Goal: Information Seeking & Learning: Learn about a topic

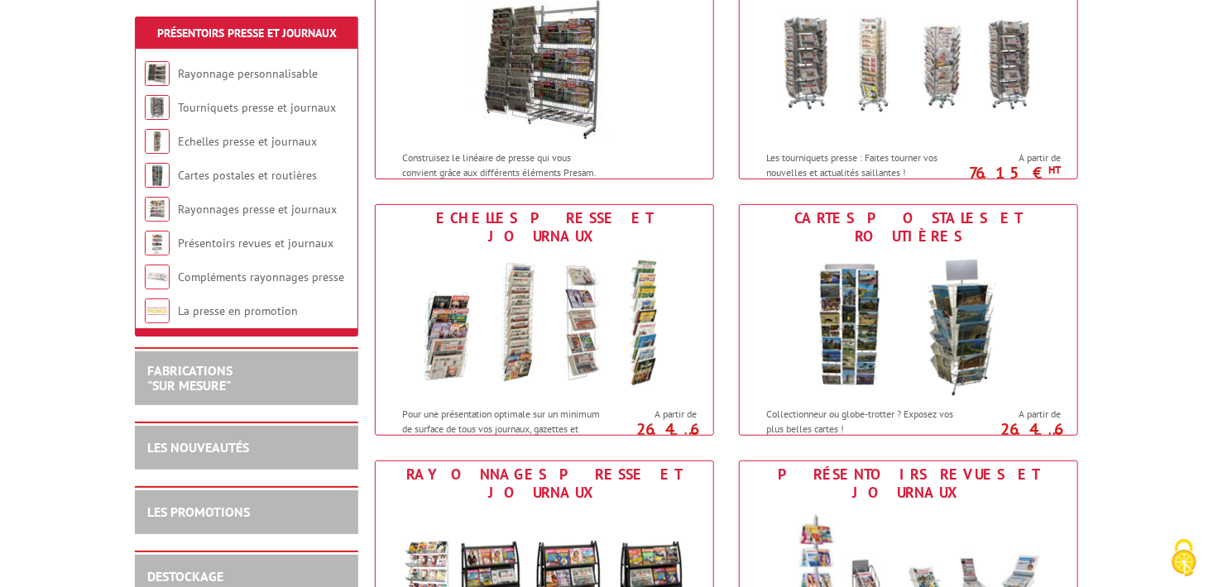
scroll to position [326, 0]
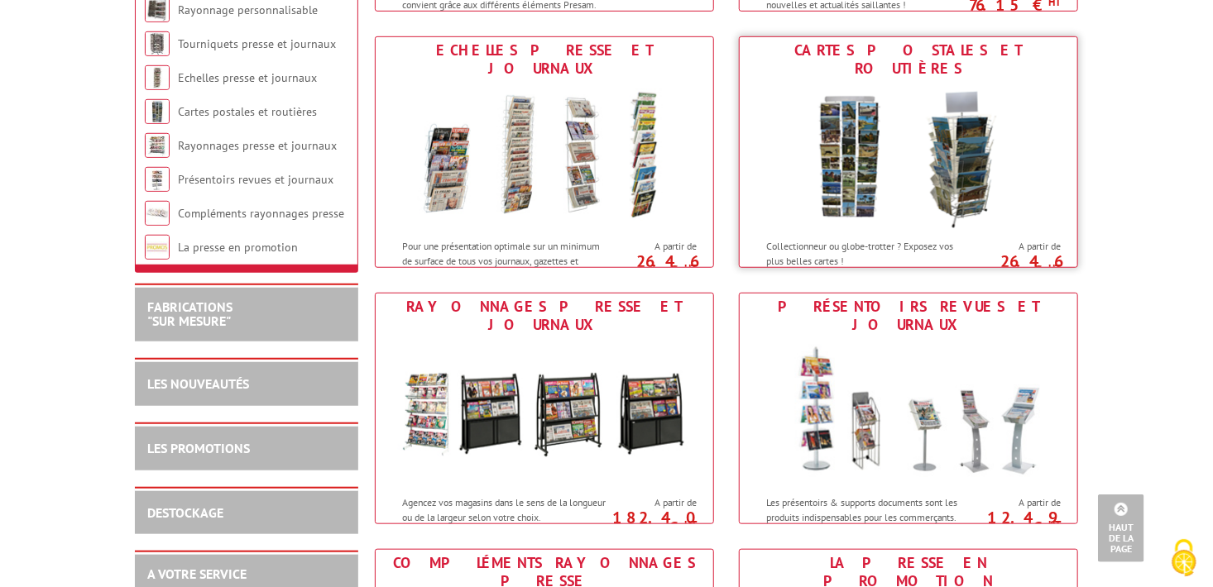
scroll to position [490, 0]
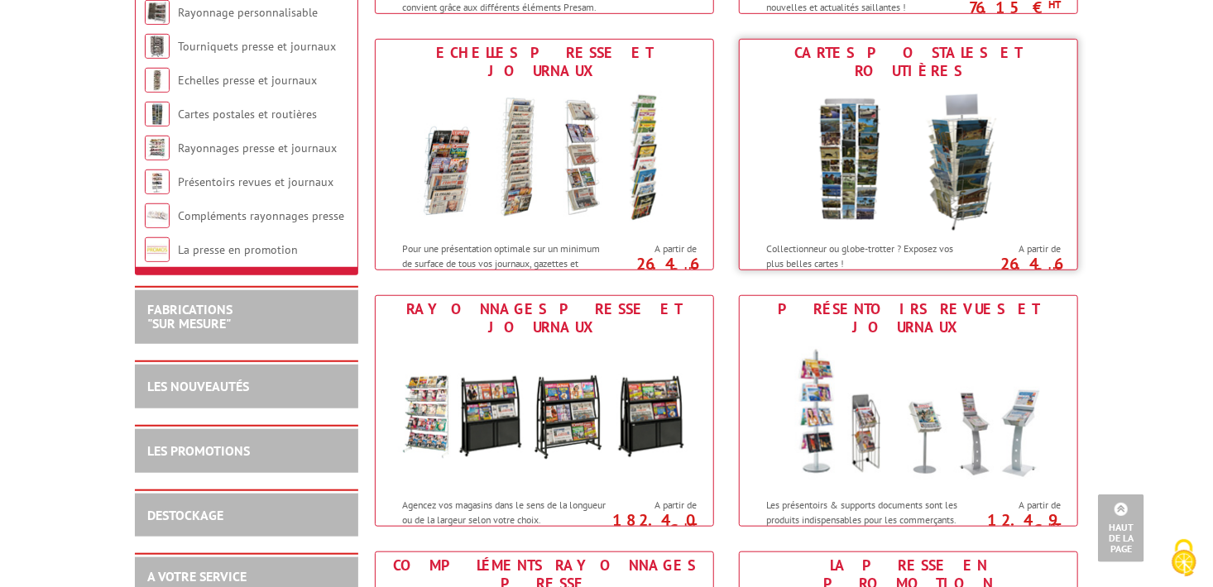
click at [989, 152] on img at bounding box center [908, 158] width 306 height 149
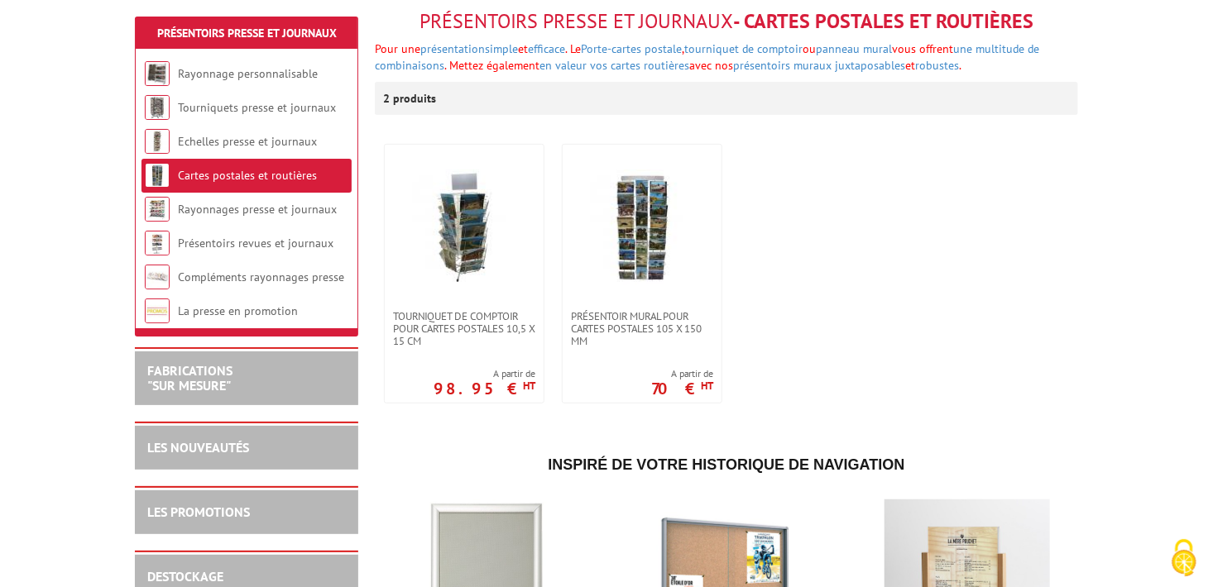
scroll to position [208, 0]
click at [449, 273] on img at bounding box center [464, 227] width 116 height 116
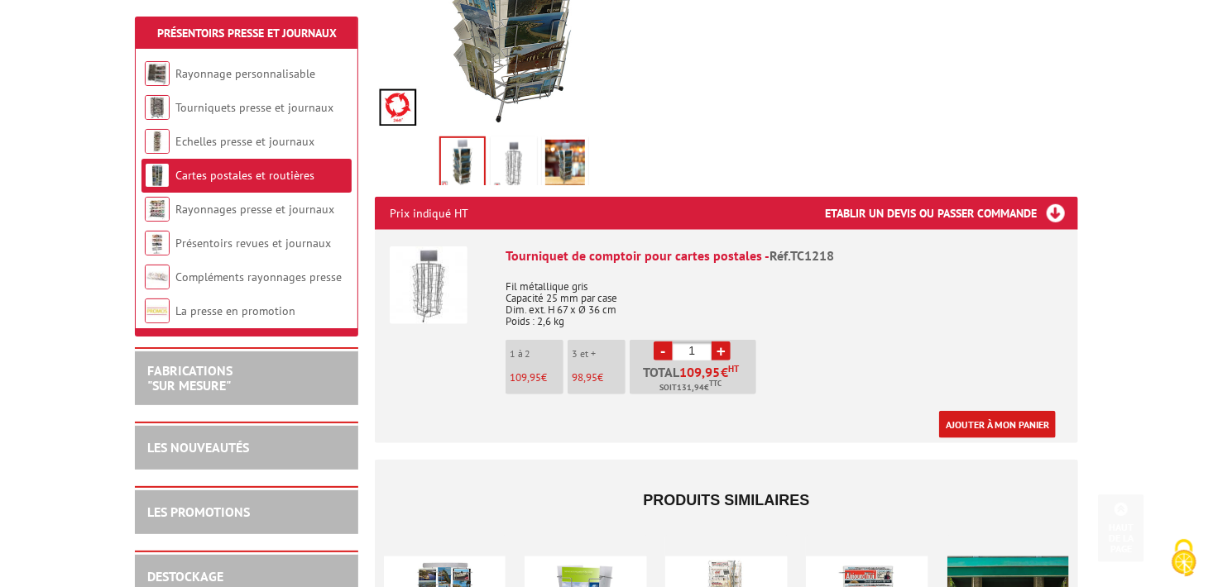
scroll to position [444, 0]
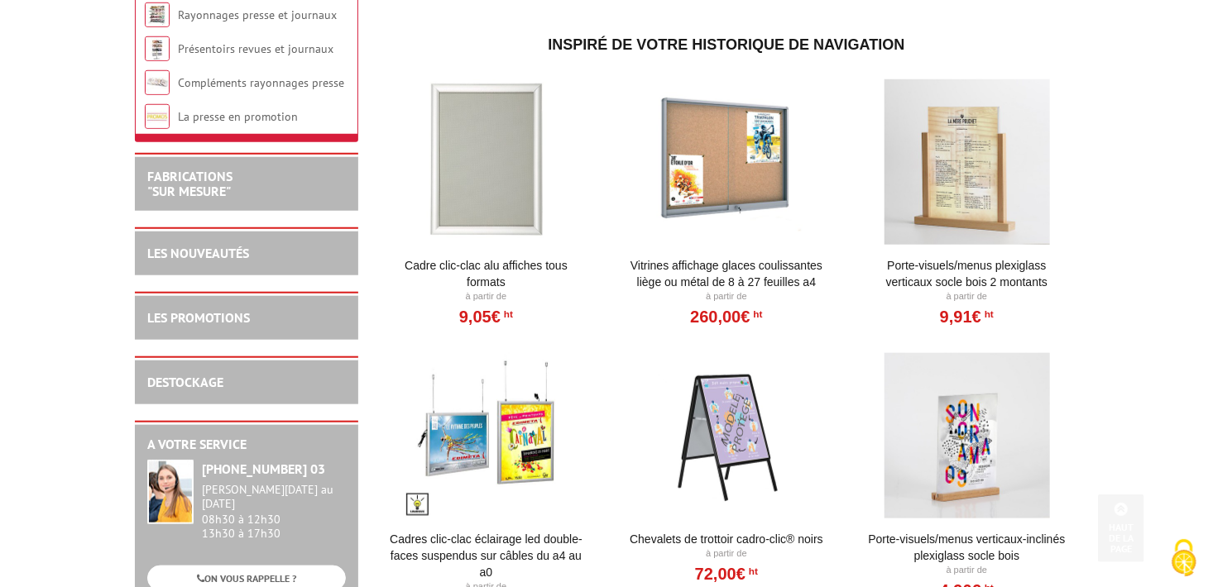
scroll to position [642, 0]
